Goal: Entertainment & Leisure: Consume media (video, audio)

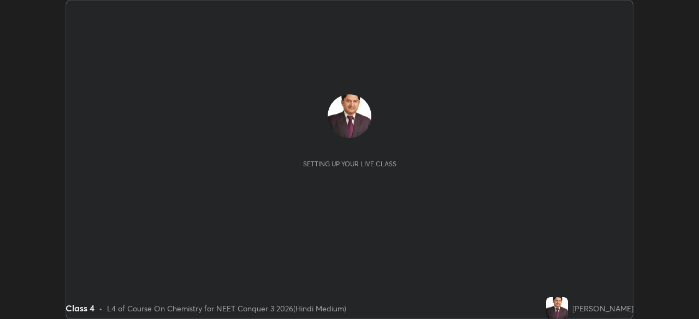
scroll to position [319, 698]
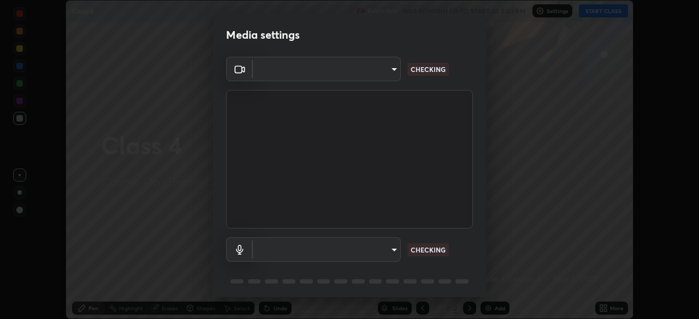
type input "fc38be1871f717ddc8e1b512eadbf63495b763d4820be899b5c927fedf8d93a0"
type input "default"
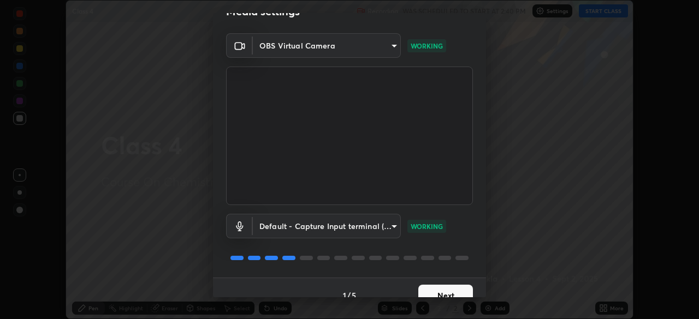
scroll to position [39, 0]
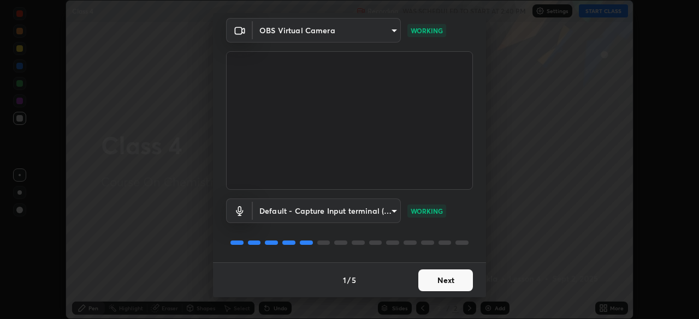
click at [442, 281] on button "Next" at bounding box center [445, 281] width 55 height 22
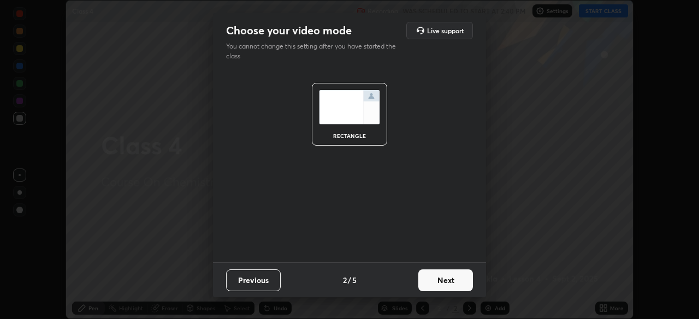
click at [448, 283] on button "Next" at bounding box center [445, 281] width 55 height 22
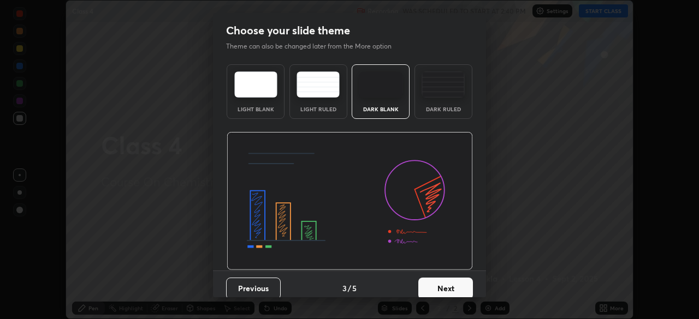
click at [444, 288] on button "Next" at bounding box center [445, 289] width 55 height 22
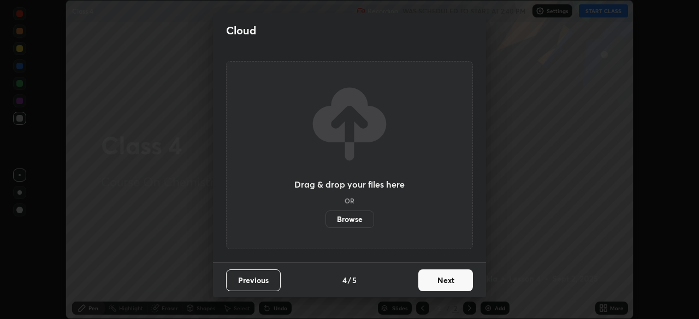
click at [446, 280] on button "Next" at bounding box center [445, 281] width 55 height 22
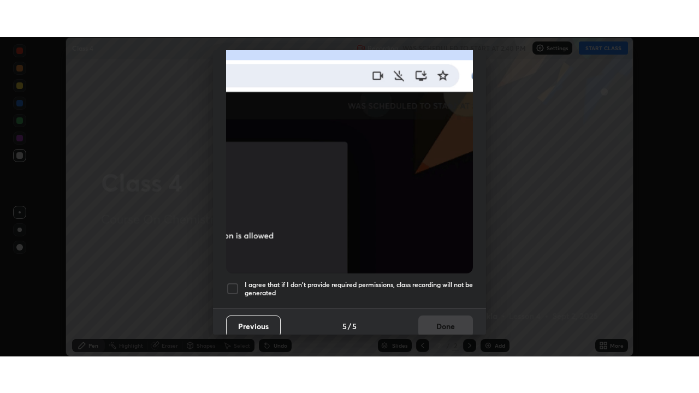
scroll to position [262, 0]
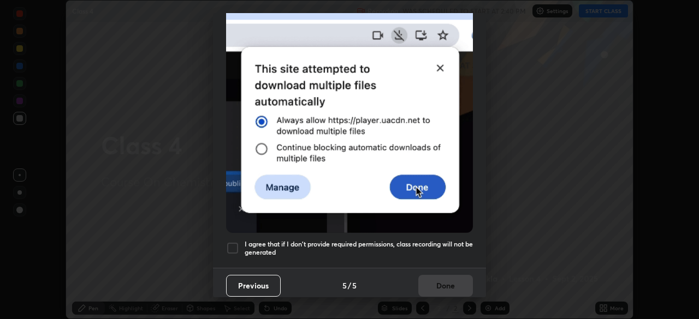
click at [233, 243] on div at bounding box center [232, 248] width 13 height 13
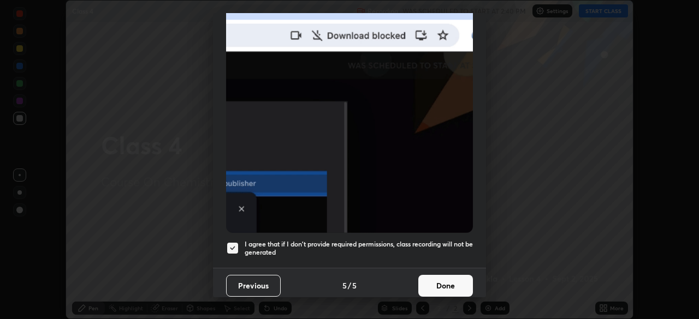
click at [440, 278] on button "Done" at bounding box center [445, 286] width 55 height 22
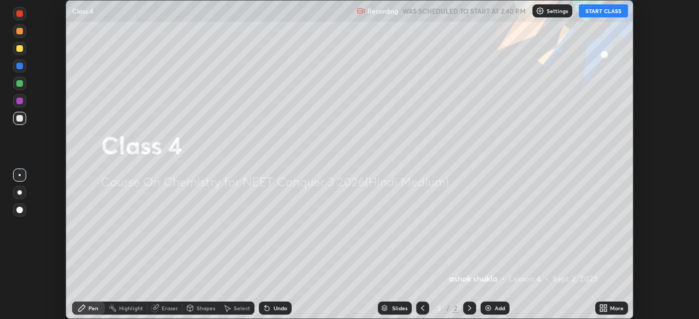
click at [602, 308] on icon at bounding box center [603, 308] width 9 height 9
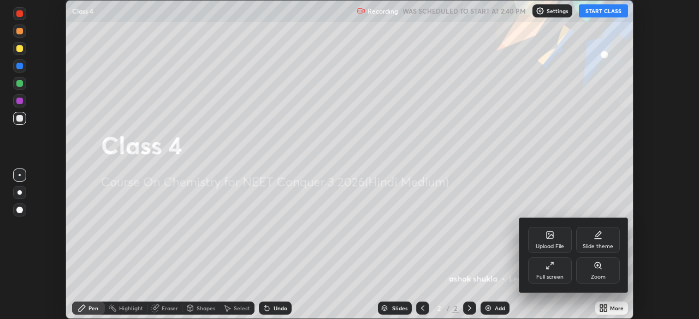
click at [548, 269] on icon at bounding box center [548, 268] width 2 height 2
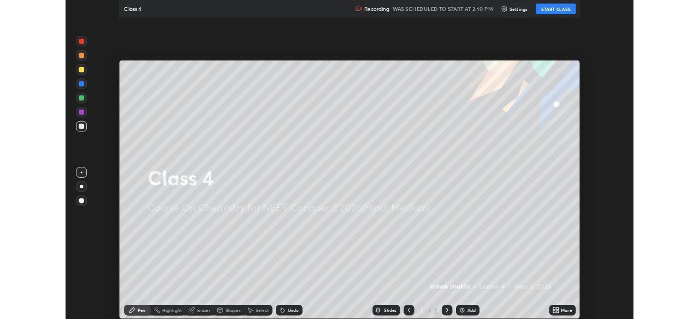
scroll to position [393, 699]
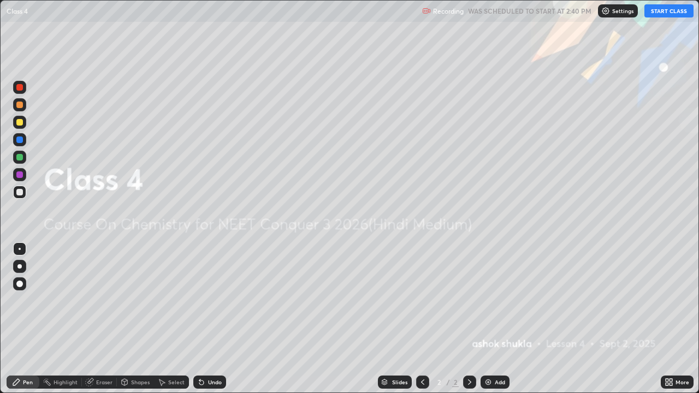
click at [656, 13] on button "START CLASS" at bounding box center [668, 10] width 49 height 13
click at [488, 319] on img at bounding box center [488, 382] width 9 height 9
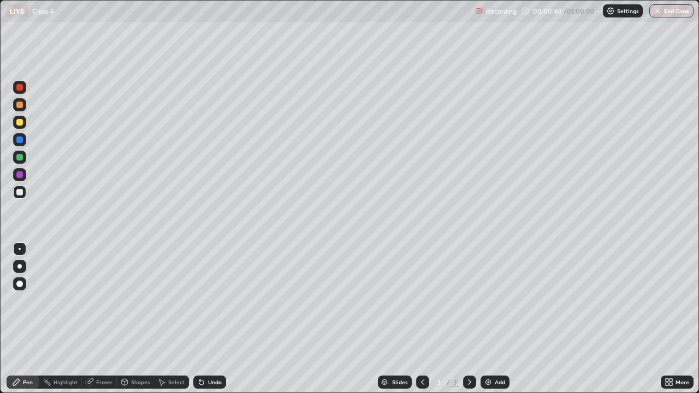
click at [20, 88] on div at bounding box center [19, 87] width 7 height 7
click at [485, 319] on img at bounding box center [488, 382] width 9 height 9
click at [20, 104] on div at bounding box center [19, 105] width 7 height 7
click at [485, 319] on img at bounding box center [488, 382] width 9 height 9
click at [486, 319] on img at bounding box center [488, 382] width 9 height 9
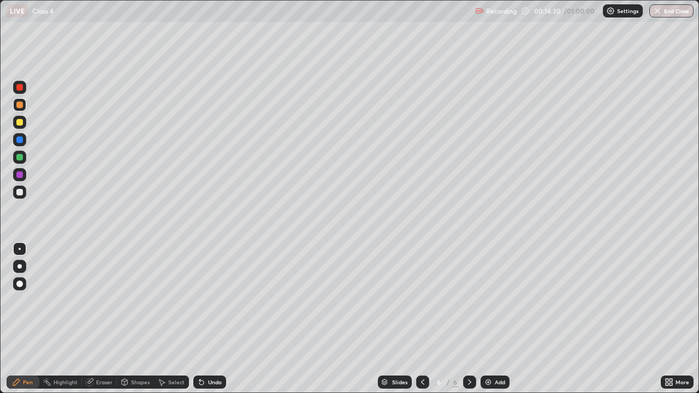
click at [103, 319] on div "Eraser" at bounding box center [104, 381] width 16 height 5
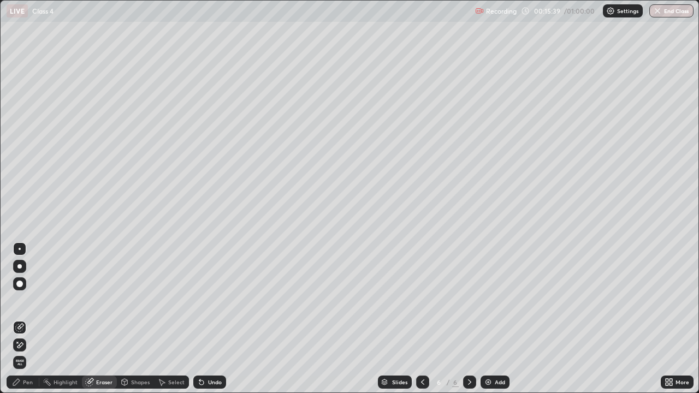
click at [29, 319] on div "Pen" at bounding box center [23, 382] width 33 height 13
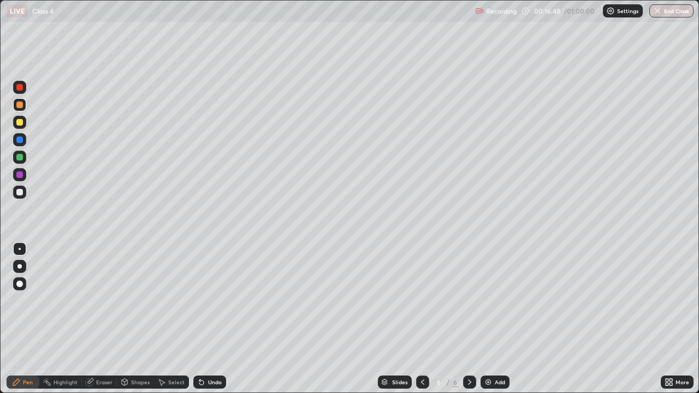
click at [19, 193] on div at bounding box center [19, 192] width 7 height 7
click at [19, 157] on div at bounding box center [19, 157] width 7 height 7
click at [19, 174] on div at bounding box center [19, 174] width 7 height 7
click at [489, 319] on img at bounding box center [488, 382] width 9 height 9
click at [95, 319] on div "Eraser" at bounding box center [99, 382] width 35 height 13
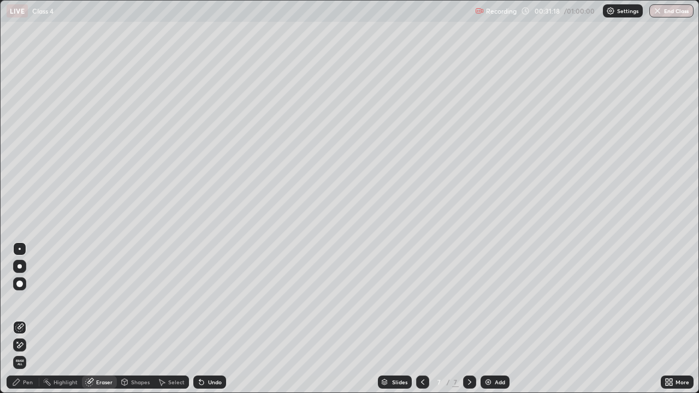
click at [31, 319] on div "Pen" at bounding box center [23, 382] width 33 height 13
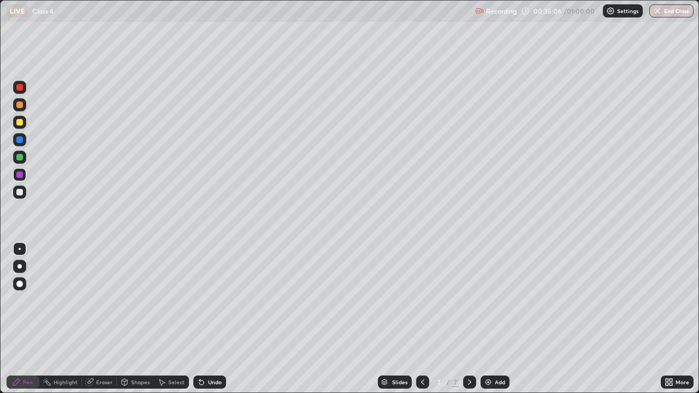
click at [485, 319] on img at bounding box center [488, 382] width 9 height 9
click at [104, 319] on div "Eraser" at bounding box center [104, 381] width 16 height 5
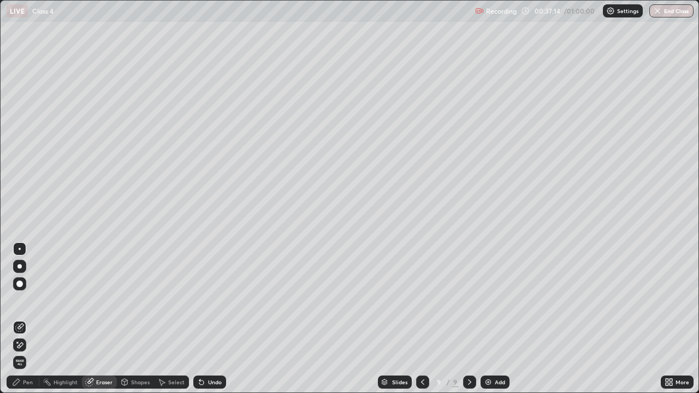
click at [32, 319] on div "Pen" at bounding box center [28, 381] width 10 height 5
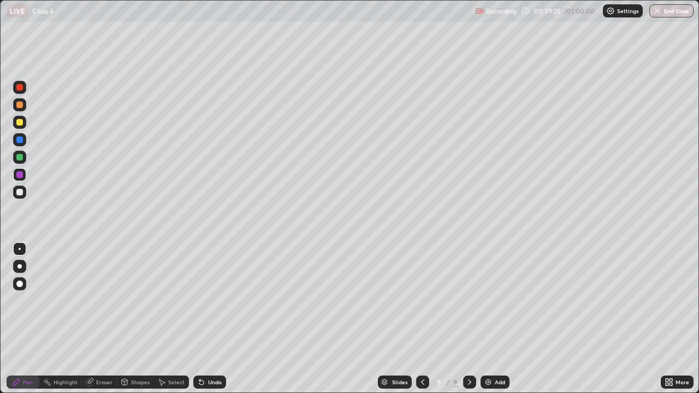
click at [485, 319] on img at bounding box center [488, 382] width 9 height 9
click at [487, 319] on img at bounding box center [488, 382] width 9 height 9
click at [108, 319] on div "Eraser" at bounding box center [104, 381] width 16 height 5
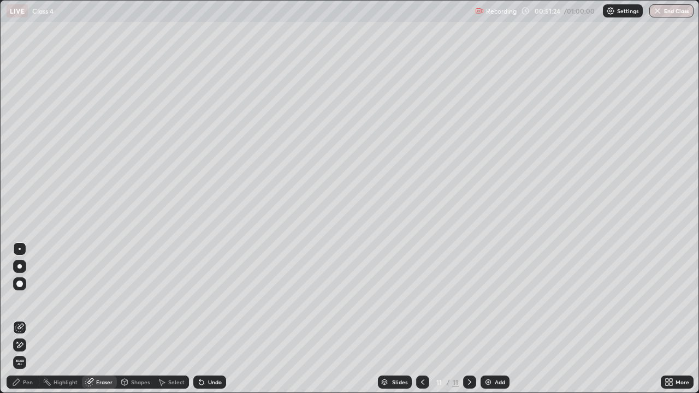
click at [33, 319] on div "Pen" at bounding box center [23, 382] width 33 height 13
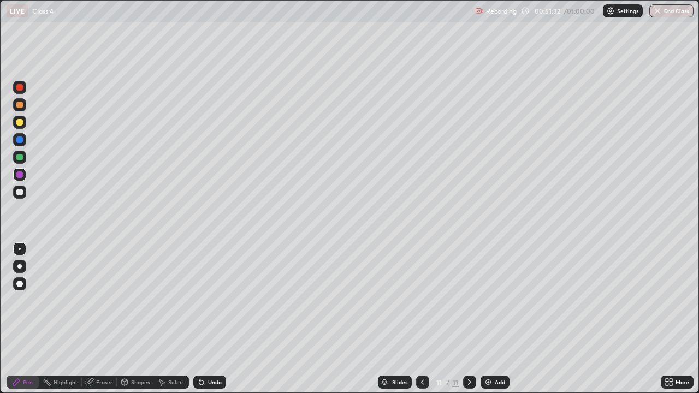
click at [96, 319] on div "Eraser" at bounding box center [104, 381] width 16 height 5
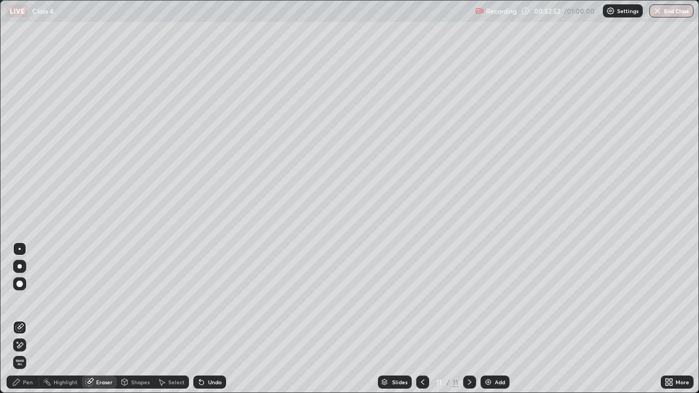
click at [657, 12] on img "button" at bounding box center [657, 11] width 9 height 9
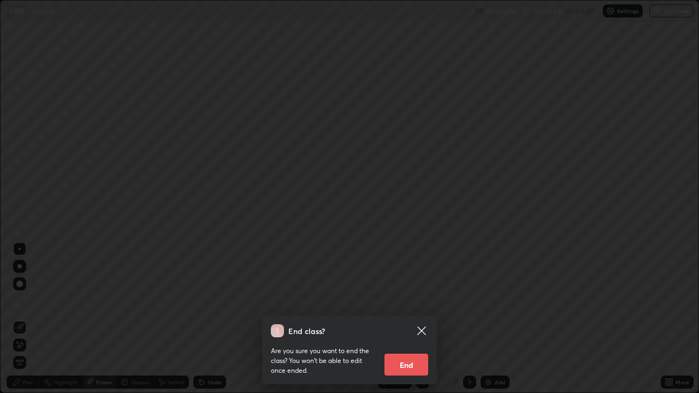
click at [407, 319] on button "End" at bounding box center [406, 365] width 44 height 22
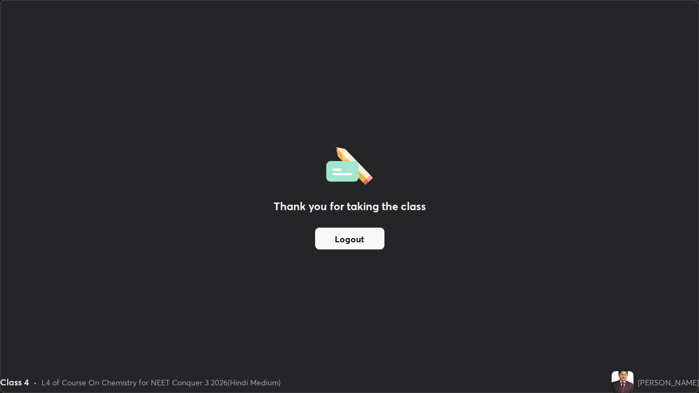
click at [368, 240] on button "Logout" at bounding box center [349, 239] width 69 height 22
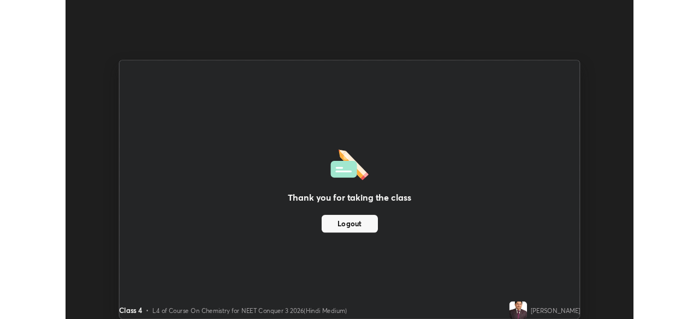
scroll to position [54278, 53899]
